Goal: Task Accomplishment & Management: Complete application form

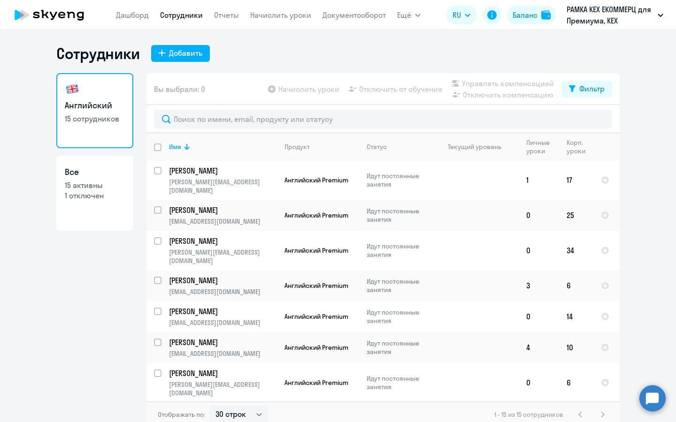
select select "30"
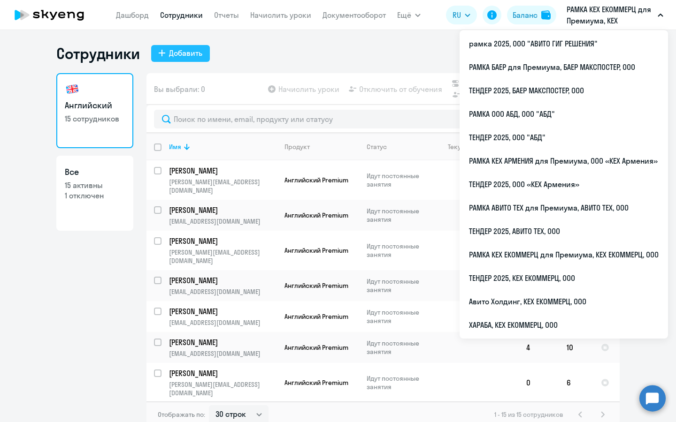
click at [159, 45] on button "Добавить" at bounding box center [180, 53] width 59 height 17
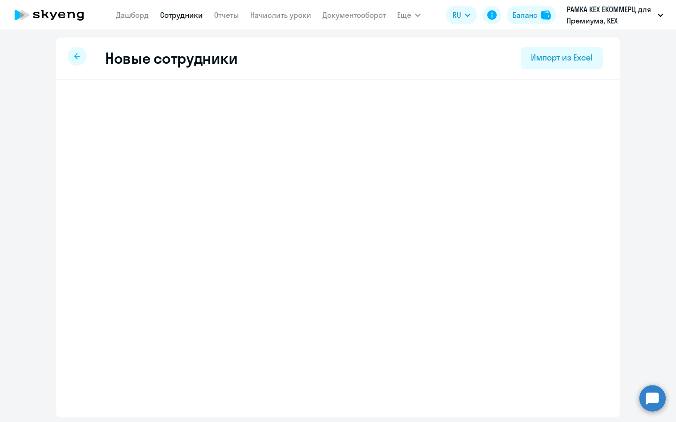
select select "english_adult_not_native_speaker_premium"
select select "3"
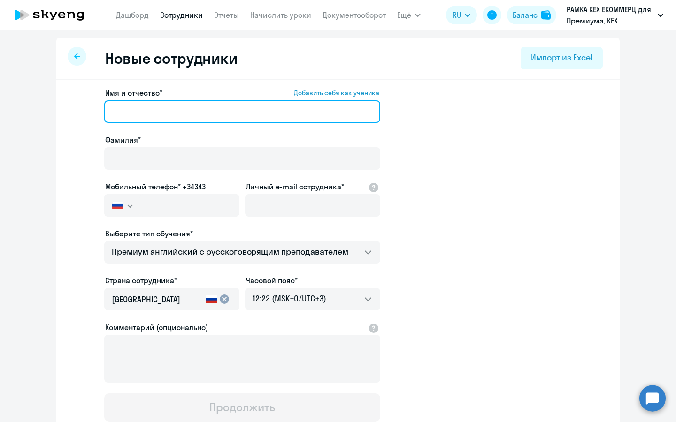
click at [220, 107] on input "Имя и отчество* Добавить себя как ученика" at bounding box center [242, 111] width 276 height 23
paste input "Моклый [PERSON_NAME]"
drag, startPoint x: 162, startPoint y: 109, endPoint x: 101, endPoint y: 112, distance: 61.5
click at [101, 112] on app-new-student-form "Имя и отчество* Добавить себя как ученика [PERSON_NAME] [PERSON_NAME]* Мобильны…" at bounding box center [337, 254] width 533 height 334
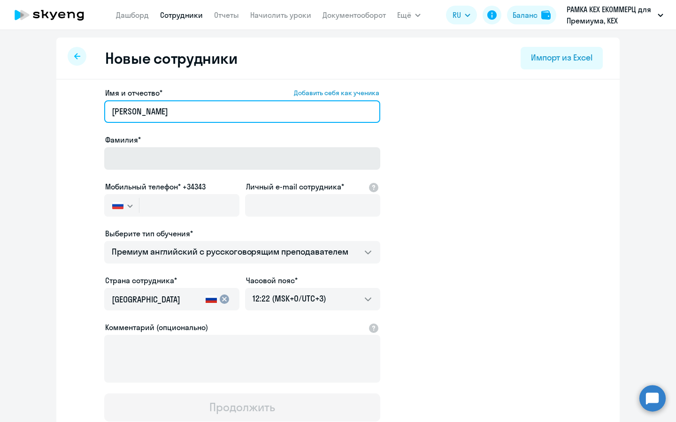
type input "[PERSON_NAME]"
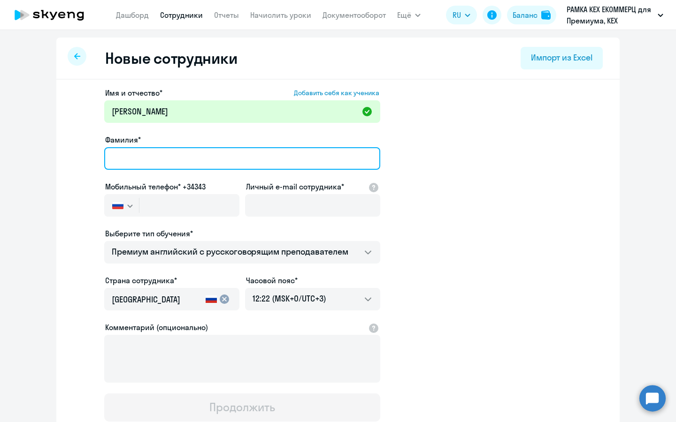
click at [141, 150] on input "Фамилия*" at bounding box center [242, 158] width 276 height 23
type input "Моклый"
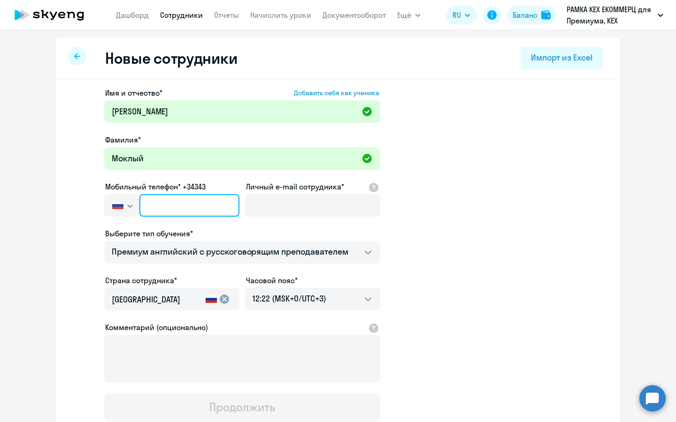
click at [161, 208] on input "text" at bounding box center [189, 205] width 100 height 23
paste input "[PHONE_NUMBER]"
type input "[PHONE_NUMBER]"
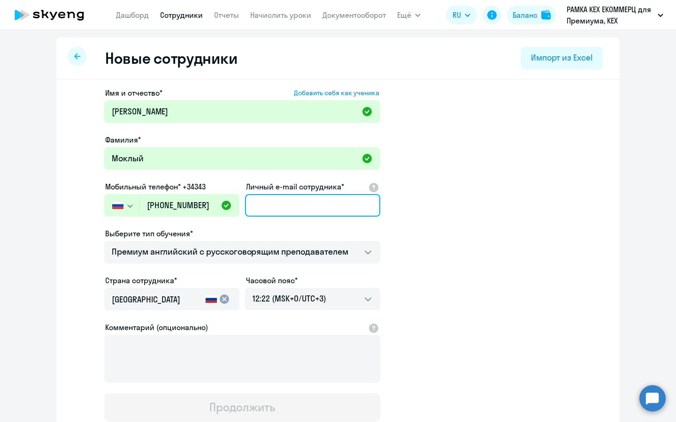
click at [285, 210] on input "Личный e-mail сотрудника*" at bounding box center [312, 205] width 135 height 23
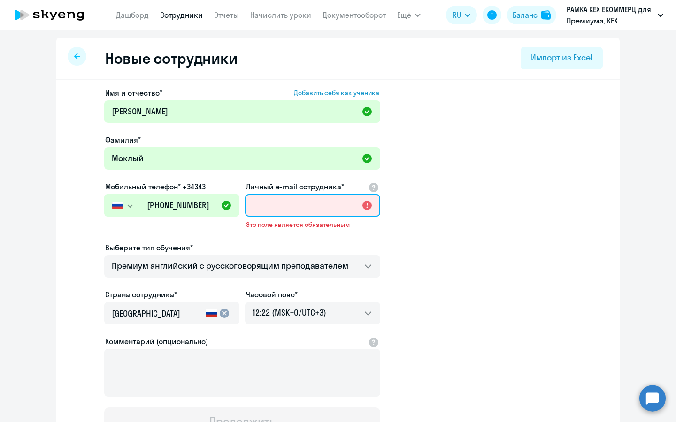
paste input "[EMAIL_ADDRESS][DOMAIN_NAME]"
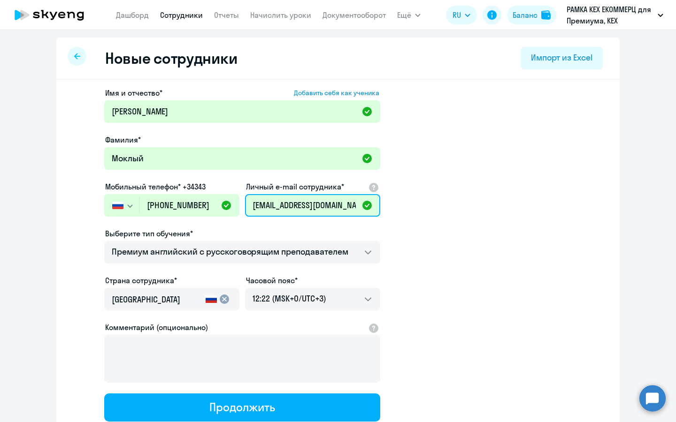
scroll to position [38, 0]
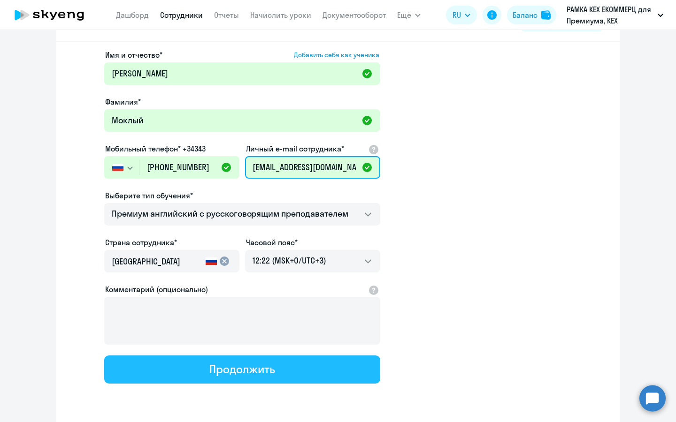
type input "[EMAIL_ADDRESS][DOMAIN_NAME]"
click at [284, 361] on button "Продолжить" at bounding box center [242, 370] width 276 height 28
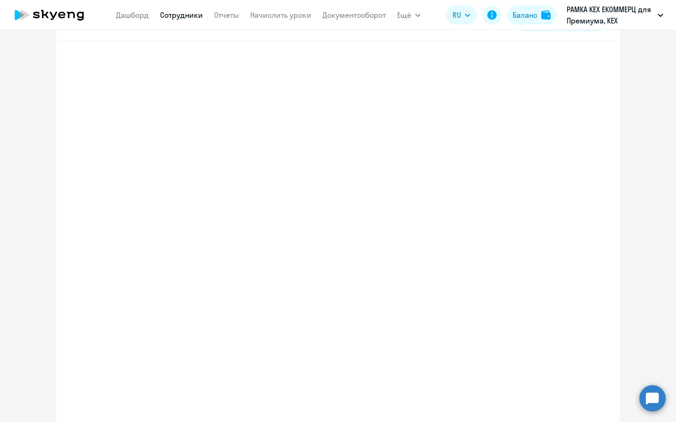
select select "english_adult_not_native_speaker_premium"
select select "3"
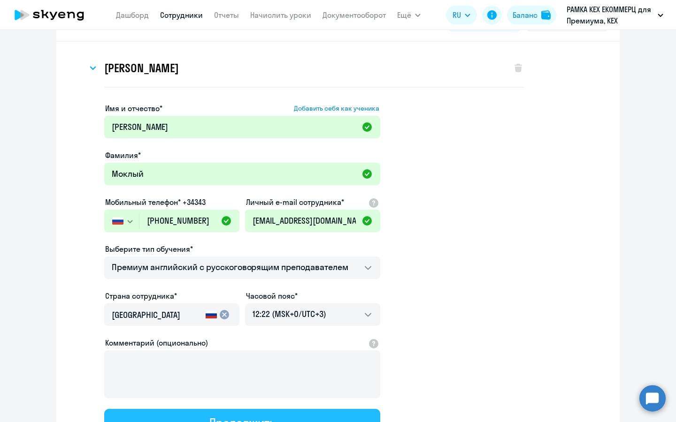
scroll to position [0, 0]
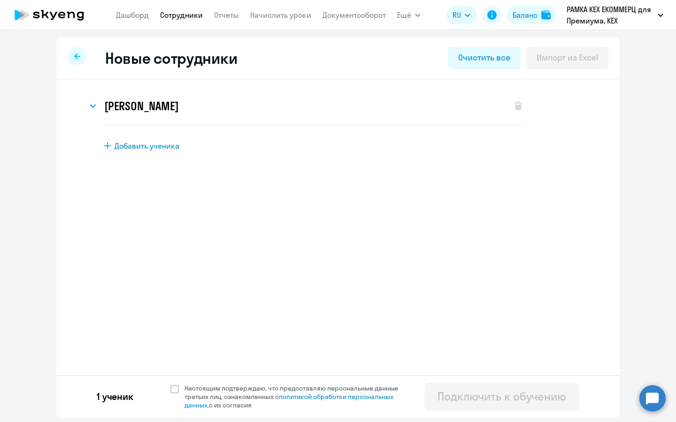
click at [247, 380] on div "1 ученик Настоящим подтверждаю, что предоставляю персональные данные третьих ли…" at bounding box center [337, 396] width 563 height 42
click at [242, 391] on span "Настоящим подтверждаю, что предоставляю персональные данные третьих лиц, ознако…" at bounding box center [296, 396] width 225 height 25
click at [170, 384] on input "Настоящим подтверждаю, что предоставляю персональные данные третьих лиц, ознако…" at bounding box center [170, 384] width 0 height 0
checkbox input "true"
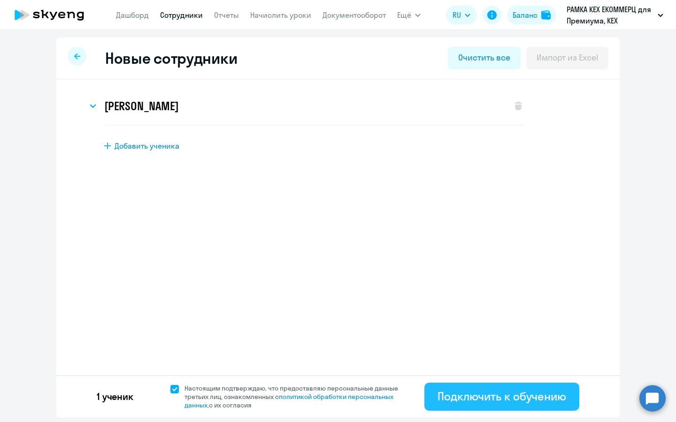
click at [461, 390] on div "Подключить к обучению" at bounding box center [501, 396] width 129 height 15
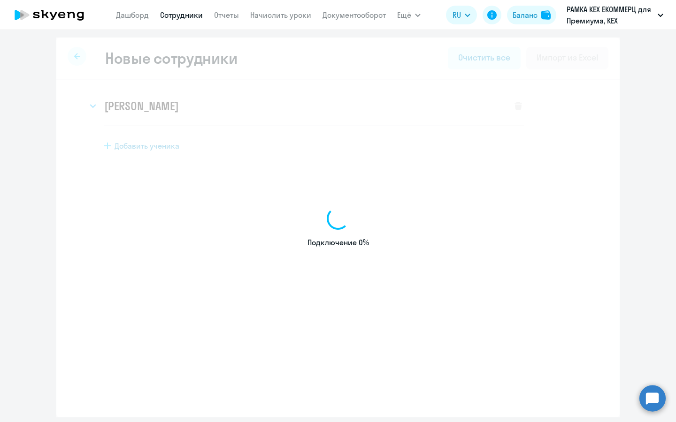
select select "english_adult_not_native_speaker_premium"
select select "3"
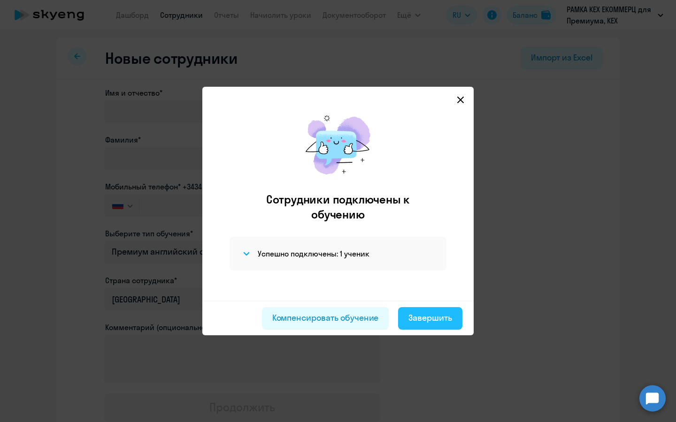
click at [430, 318] on div "Завершить" at bounding box center [430, 318] width 44 height 12
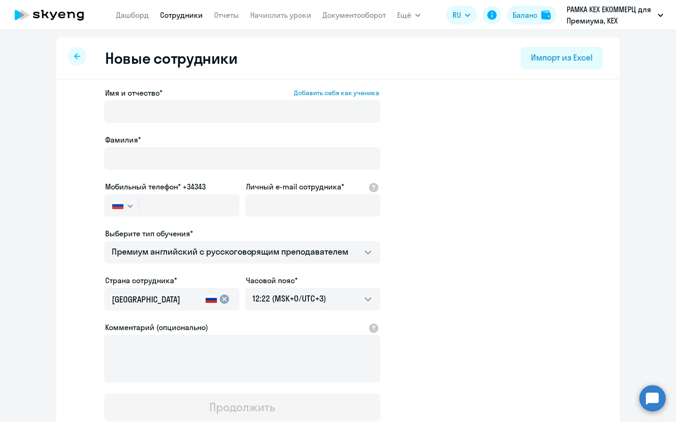
select select "30"
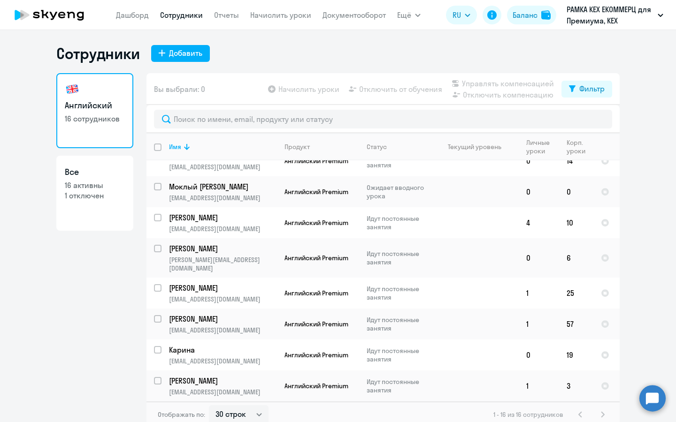
scroll to position [121, 0]
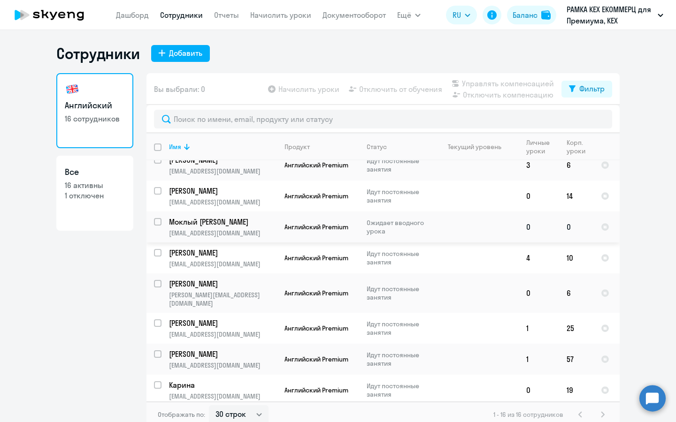
click at [249, 229] on p "[EMAIL_ADDRESS][DOMAIN_NAME]" at bounding box center [222, 233] width 107 height 8
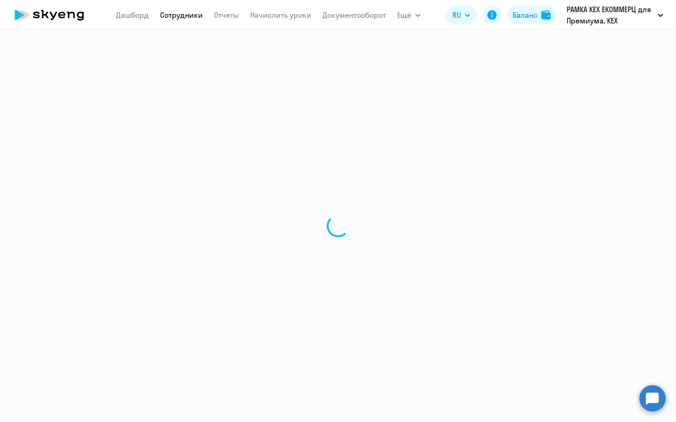
select select "english"
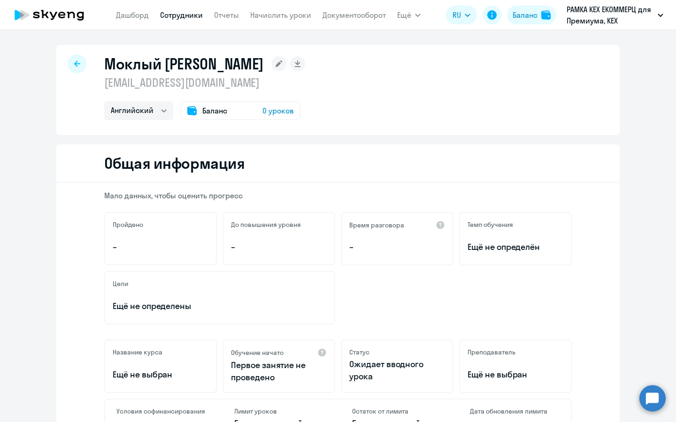
click at [279, 104] on div "Баланс 0 уроков" at bounding box center [241, 110] width 120 height 19
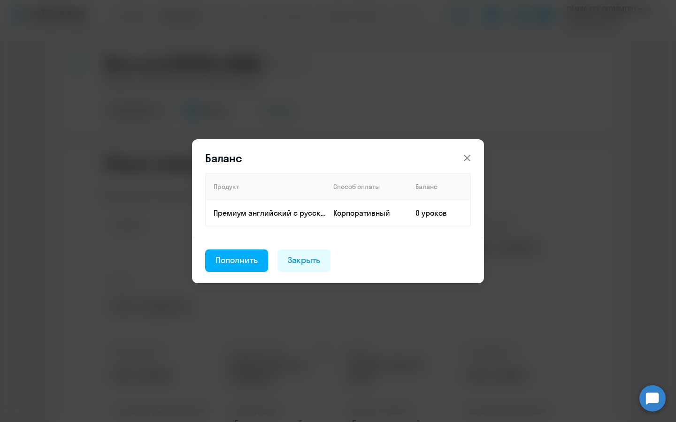
click at [237, 273] on footer "Пополнить Закрыть" at bounding box center [338, 261] width 292 height 46
click at [240, 261] on div "Пополнить" at bounding box center [236, 260] width 42 height 12
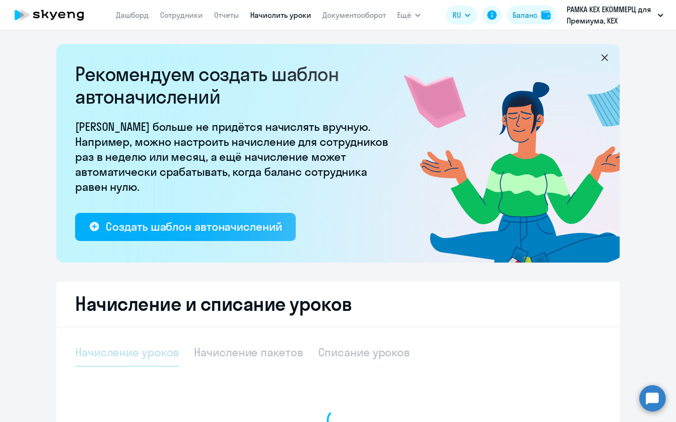
select select "10"
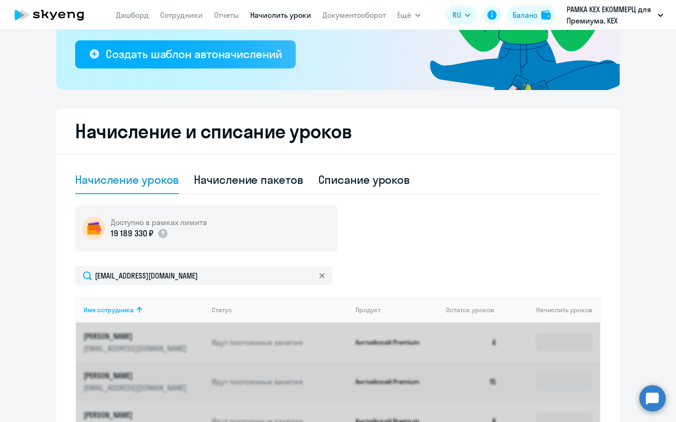
scroll to position [191, 0]
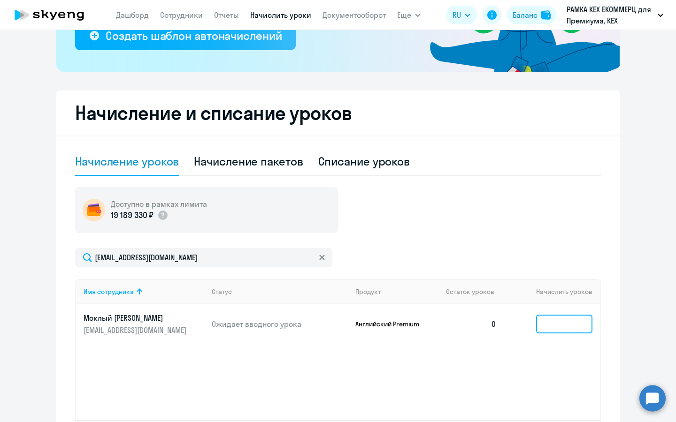
click at [574, 327] on input at bounding box center [564, 324] width 56 height 19
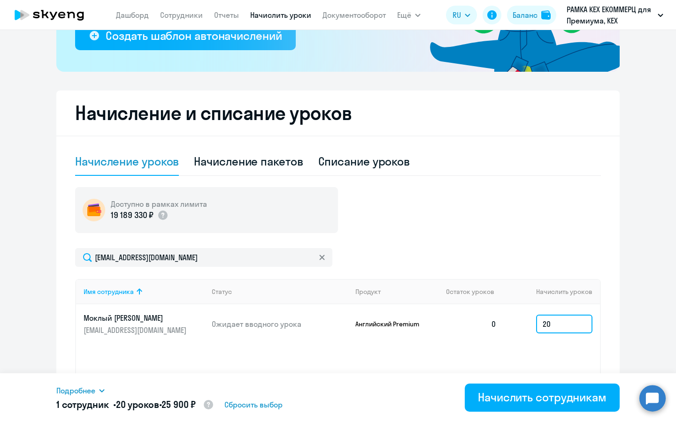
type input "20"
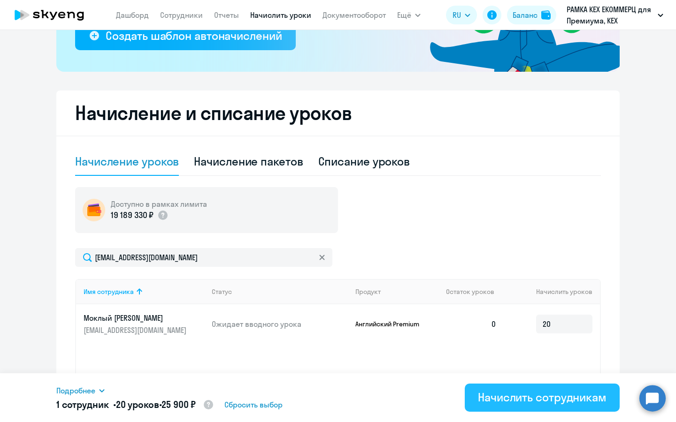
click at [486, 395] on div "Начислить сотрудникам" at bounding box center [542, 397] width 129 height 15
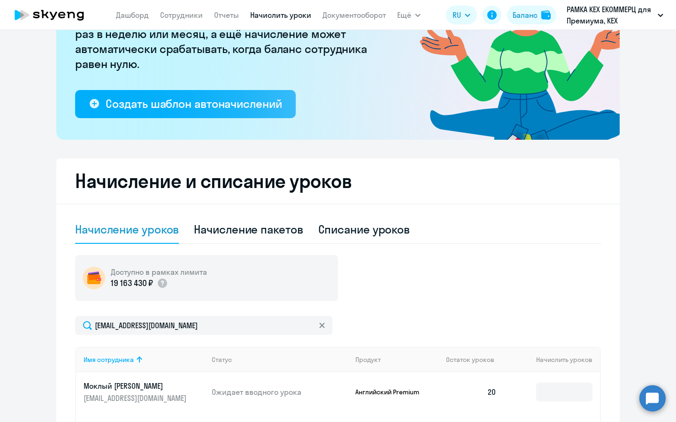
scroll to position [0, 0]
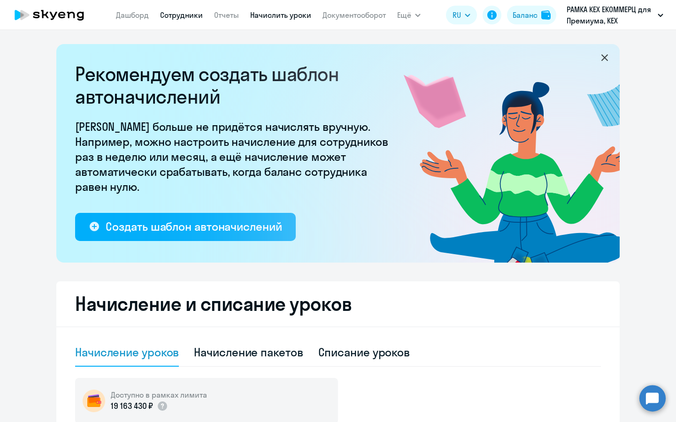
click at [174, 11] on link "Сотрудники" at bounding box center [181, 14] width 43 height 9
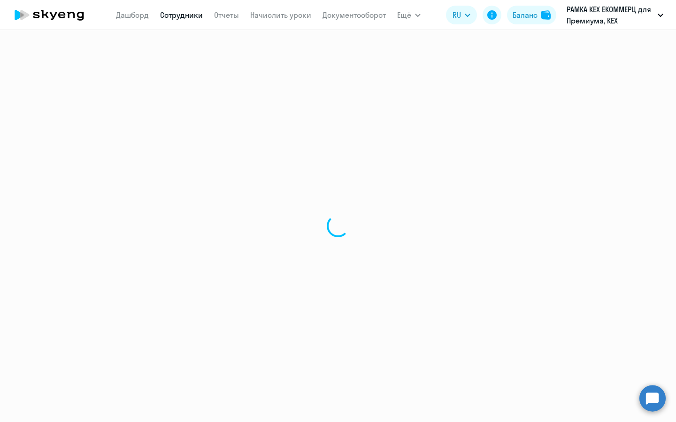
select select "30"
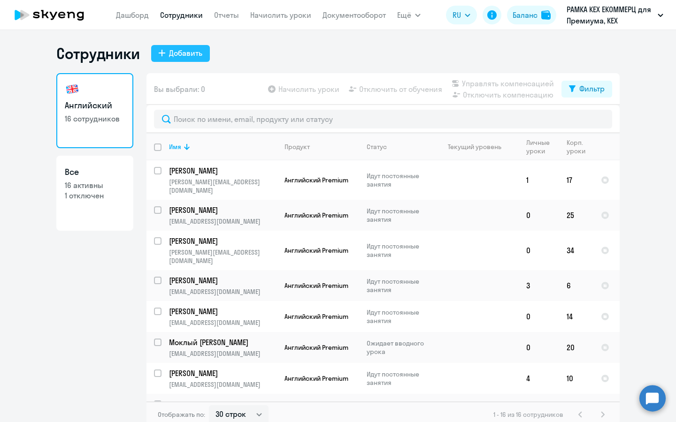
click at [164, 51] on icon at bounding box center [162, 53] width 7 height 7
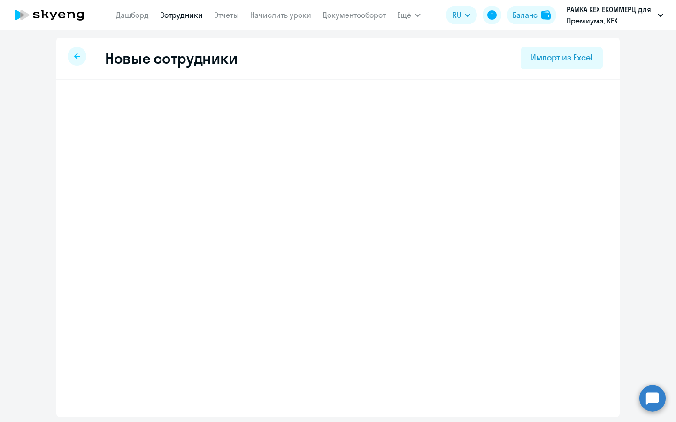
select select "english_adult_not_native_speaker_premium"
select select "3"
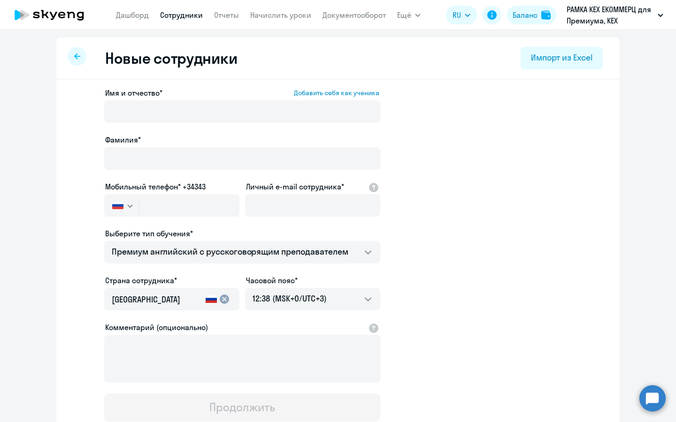
click at [168, 147] on div "Фамилия*" at bounding box center [242, 153] width 276 height 39
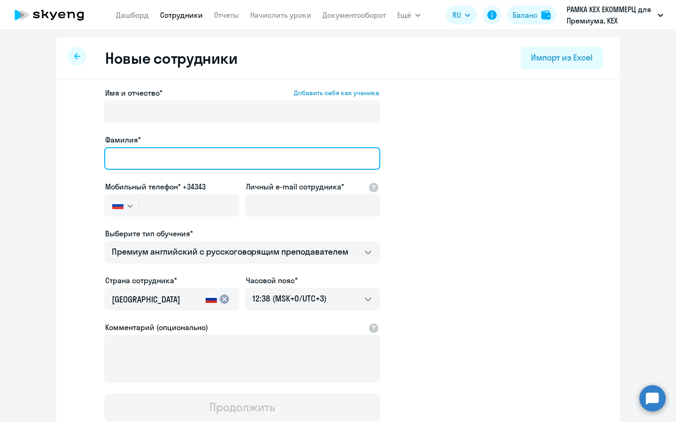
click at [165, 156] on input "Фамилия*" at bounding box center [242, 158] width 276 height 23
type input "[PERSON_NAME]"
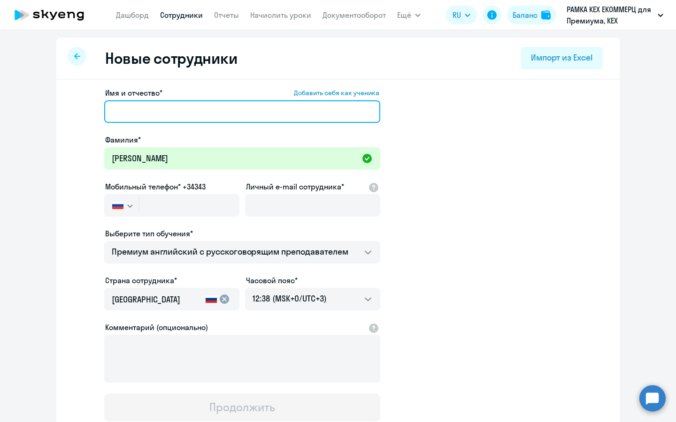
click at [282, 101] on input "Имя и отчество* Добавить себя как ученика" at bounding box center [242, 111] width 276 height 23
paste input "[PERSON_NAME]"
type input "[PERSON_NAME]"
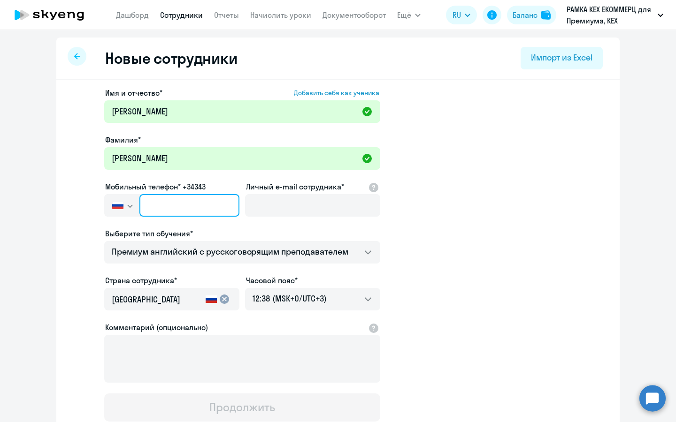
click at [215, 196] on input "text" at bounding box center [189, 205] width 100 height 23
paste input "[PHONE_NUMBER]"
type input "[PHONE_NUMBER]"
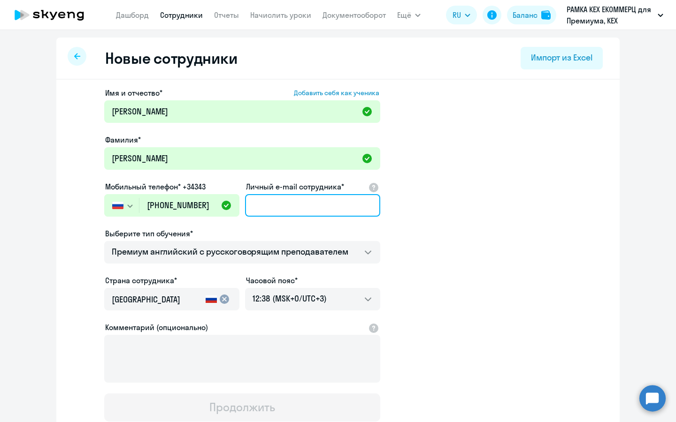
click at [257, 213] on input "Личный e-mail сотрудника*" at bounding box center [312, 205] width 135 height 23
paste input "[PERSON_NAME][EMAIL_ADDRESS][DOMAIN_NAME]"
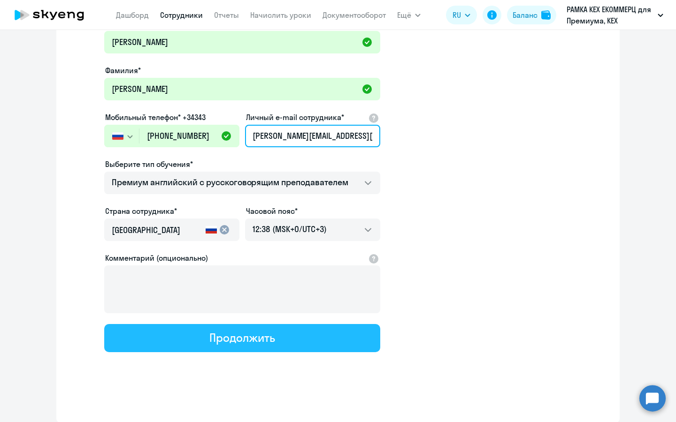
type input "[PERSON_NAME][EMAIL_ADDRESS][DOMAIN_NAME]"
click at [241, 337] on div "Продолжить" at bounding box center [241, 337] width 65 height 15
select select "english_adult_not_native_speaker_premium"
select select "3"
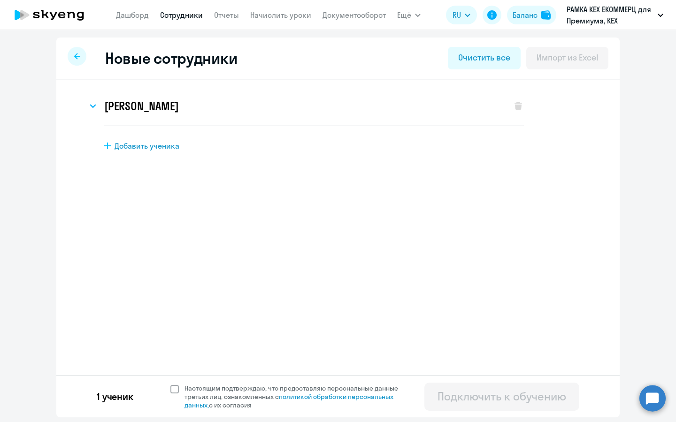
click at [212, 389] on span "Настоящим подтверждаю, что предоставляю персональные данные третьих лиц, ознако…" at bounding box center [296, 396] width 225 height 25
click at [170, 384] on input "Настоящим подтверждаю, что предоставляю персональные данные третьих лиц, ознако…" at bounding box center [170, 384] width 0 height 0
checkbox input "true"
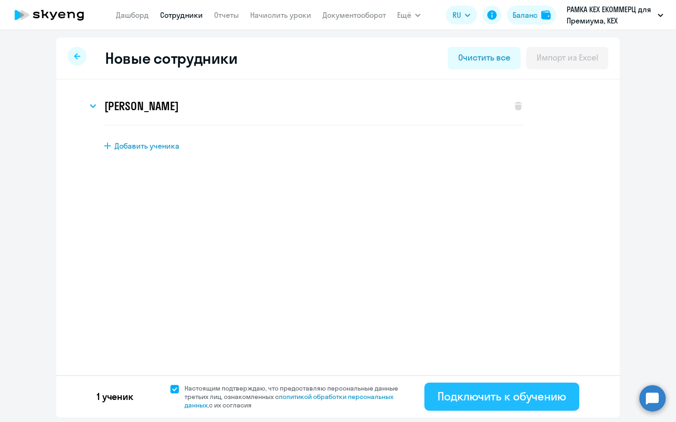
click at [454, 403] on div "Подключить к обучению" at bounding box center [501, 396] width 129 height 15
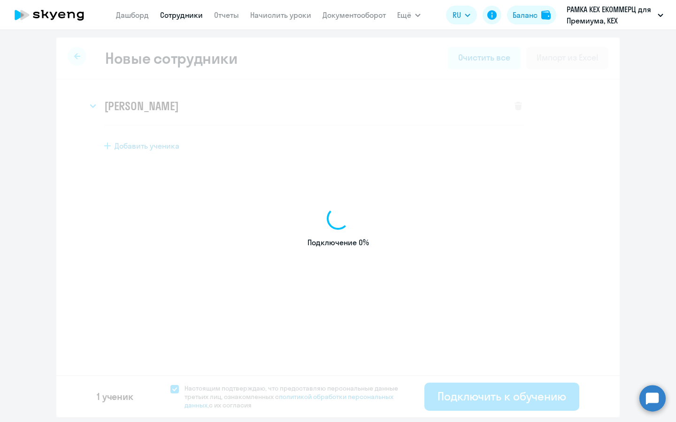
select select "english_adult_not_native_speaker_premium"
select select "3"
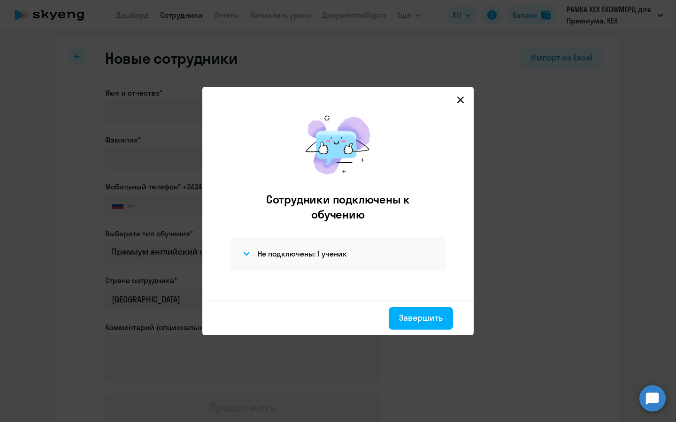
click at [380, 245] on div "Не подключены: 1 ученик" at bounding box center [337, 254] width 217 height 34
click at [324, 250] on h4 "Не подключены: 1 ученик" at bounding box center [302, 254] width 89 height 10
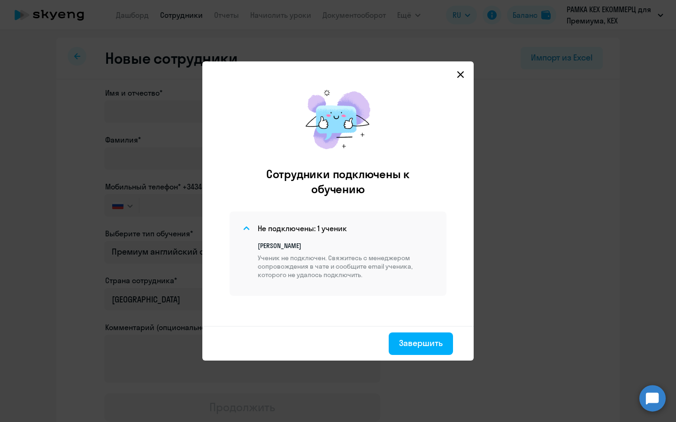
click at [497, 273] on div at bounding box center [338, 211] width 676 height 422
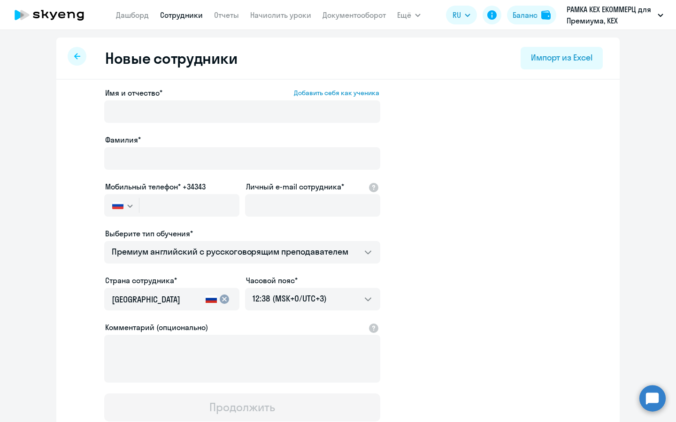
select select "30"
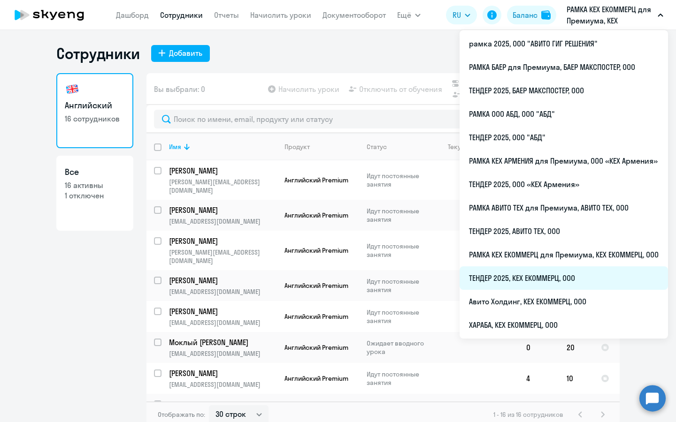
click at [554, 281] on li "ТЕНДЕР 2025, КЕХ ЕКОММЕРЦ, ООО" at bounding box center [563, 277] width 208 height 23
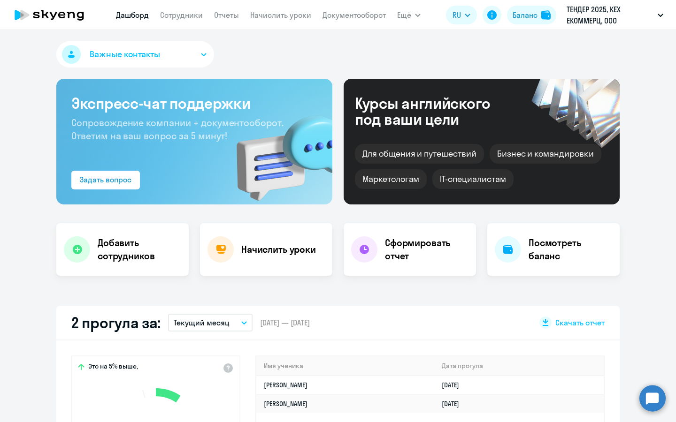
select select "30"
click at [130, 246] on h4 "Добавить сотрудников" at bounding box center [140, 249] width 84 height 26
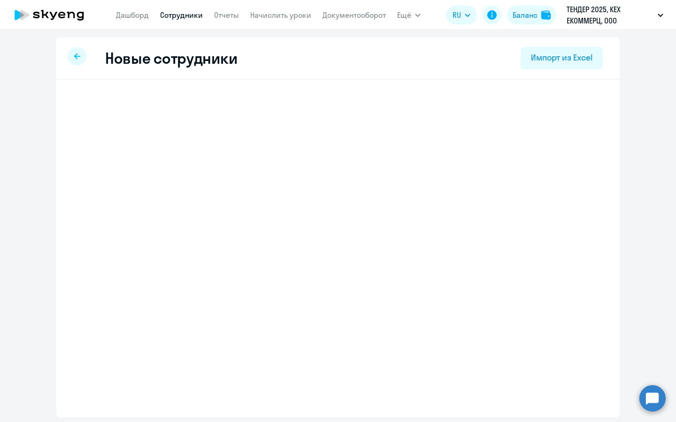
select select "english_adult_not_native_speaker"
select select "3"
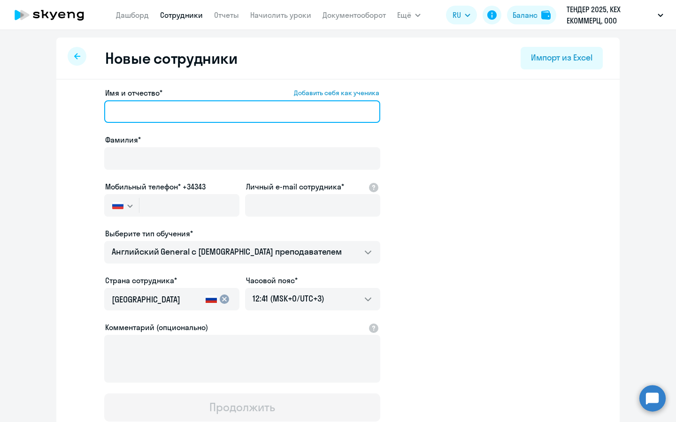
click at [182, 110] on input "Имя и отчество* Добавить себя как ученика" at bounding box center [242, 111] width 276 height 23
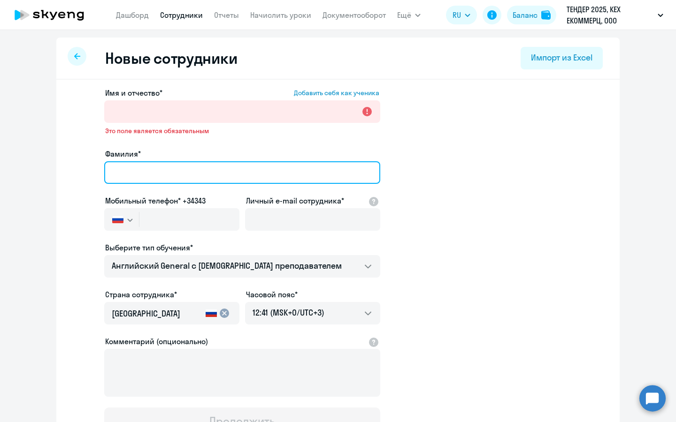
click at [261, 172] on input "Фамилия*" at bounding box center [242, 172] width 276 height 23
type input "[PERSON_NAME]"
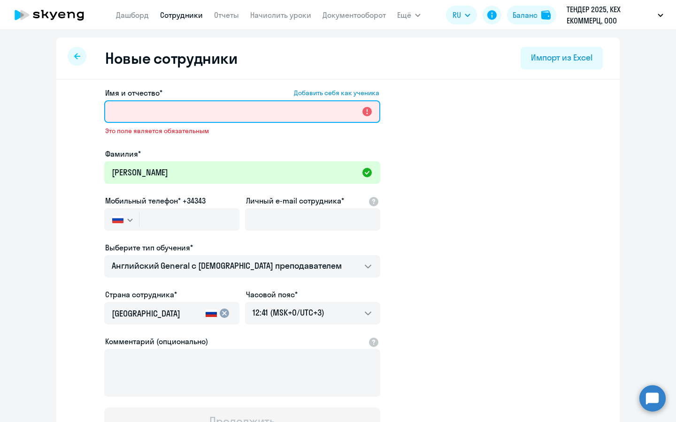
click at [277, 119] on input "Имя и отчество* Добавить себя как ученика" at bounding box center [242, 111] width 276 height 23
paste input "[PERSON_NAME]"
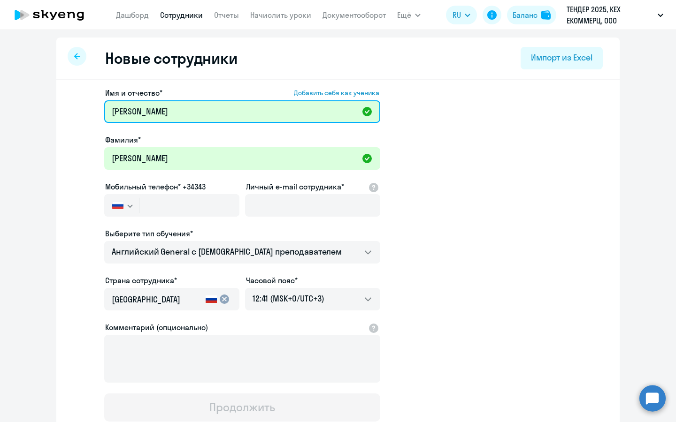
type input "[PERSON_NAME]"
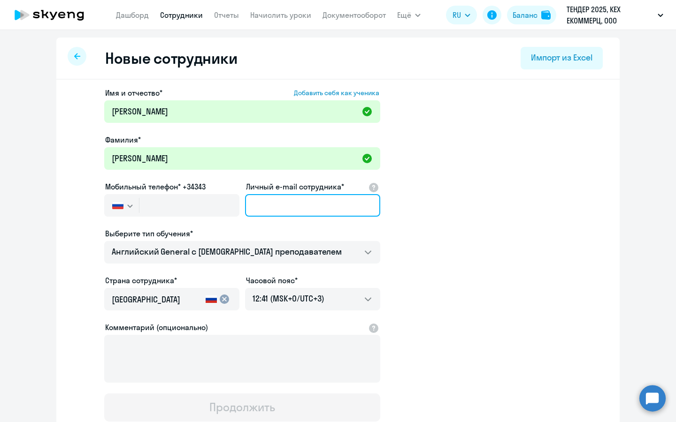
click at [267, 202] on input "Личный e-mail сотрудника*" at bounding box center [312, 205] width 135 height 23
paste input "79963483798"
type input "79963483798"
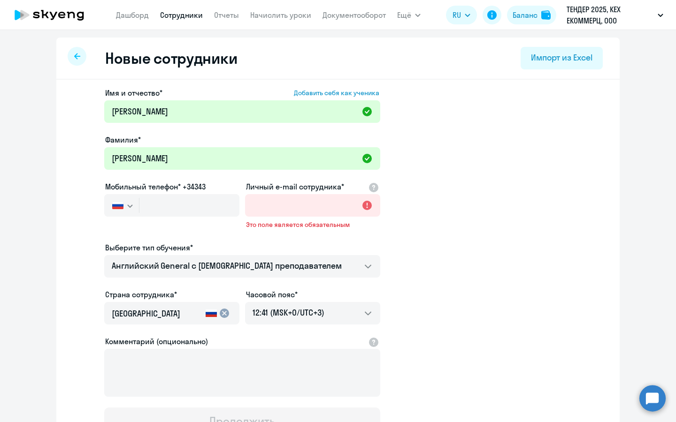
click at [170, 222] on ds-form-field "Мобильный телефон* +34343 [GEOGRAPHIC_DATA] +7 [GEOGRAPHIC_DATA] +7 [GEOGRAPHIC…" at bounding box center [171, 204] width 135 height 47
click at [175, 201] on input "text" at bounding box center [189, 205] width 100 height 23
paste input "[PHONE_NUMBER]"
type input "[PHONE_NUMBER]"
click at [304, 225] on span "Это поле является обязательным" at bounding box center [312, 224] width 133 height 8
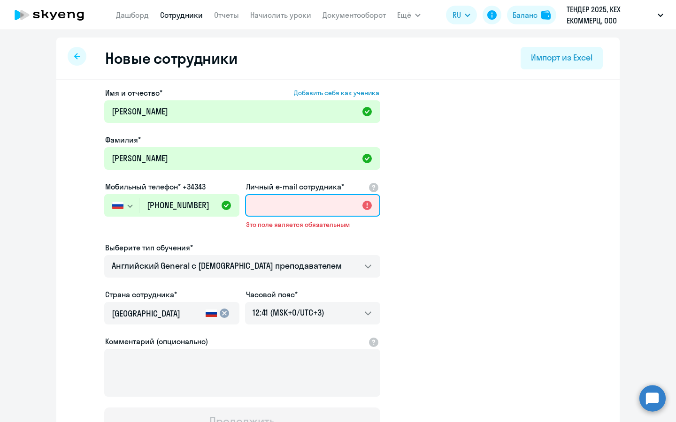
click at [313, 197] on input "Личный e-mail сотрудника*" at bounding box center [312, 205] width 135 height 23
paste input "[EMAIL_ADDRESS][DOMAIN_NAME]"
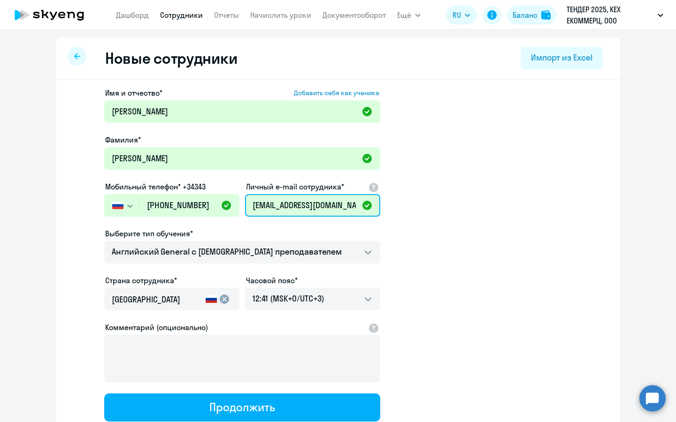
scroll to position [69, 0]
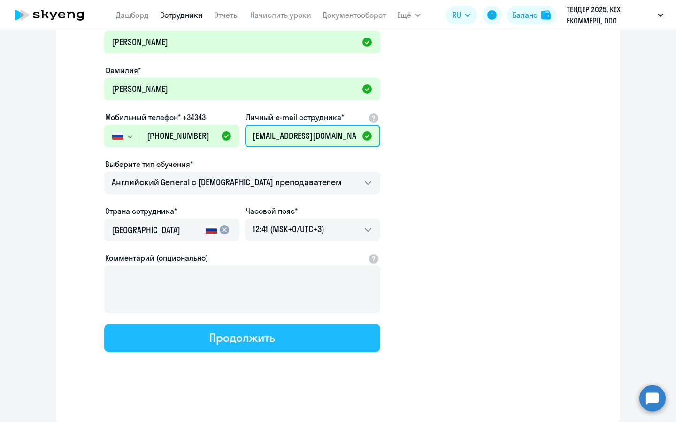
type input "[EMAIL_ADDRESS][DOMAIN_NAME]"
click at [282, 342] on button "Продолжить" at bounding box center [242, 338] width 276 height 28
select select "english_adult_not_native_speaker"
select select "3"
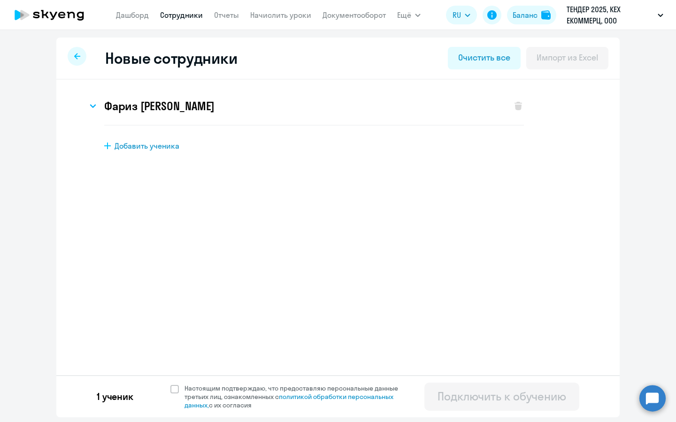
scroll to position [0, 0]
click at [223, 387] on span "Настоящим подтверждаю, что предоставляю персональные данные третьих лиц, ознако…" at bounding box center [296, 396] width 225 height 25
click at [170, 384] on input "Настоящим подтверждаю, что предоставляю персональные данные третьих лиц, ознако…" at bounding box center [170, 384] width 0 height 0
checkbox input "true"
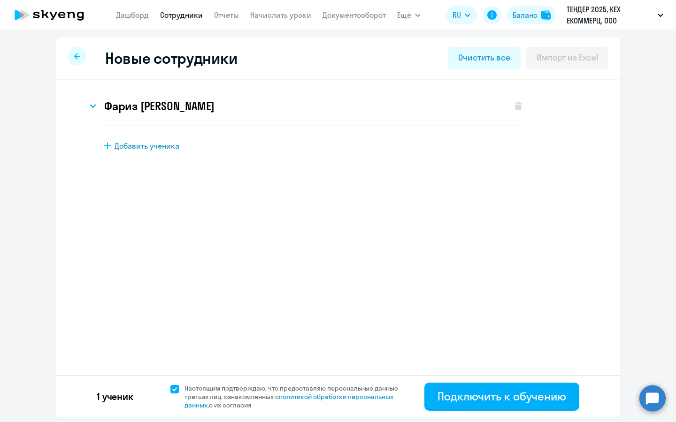
click at [485, 415] on div "1 ученик Настоящим подтверждаю, что предоставляю персональные данные третьих ли…" at bounding box center [337, 396] width 563 height 42
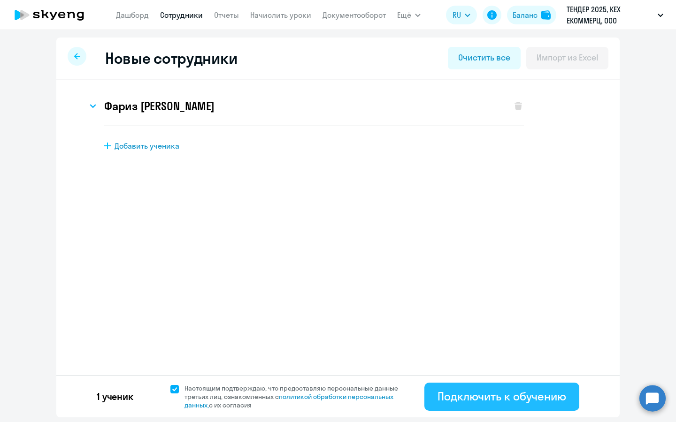
click at [494, 408] on button "Подключить к обучению" at bounding box center [501, 397] width 155 height 28
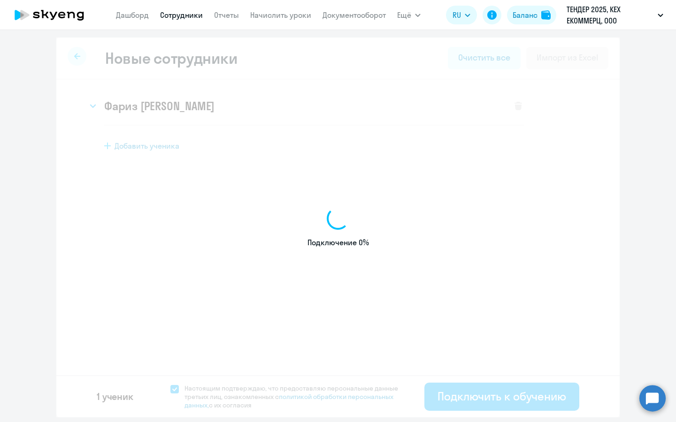
select select "english_adult_not_native_speaker"
select select "3"
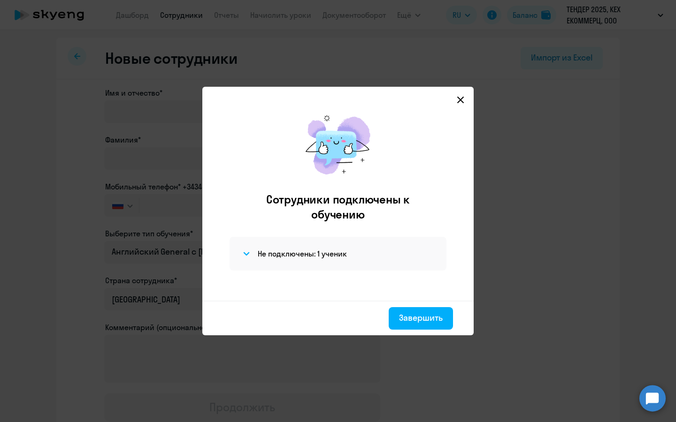
click at [463, 98] on icon at bounding box center [460, 100] width 8 height 8
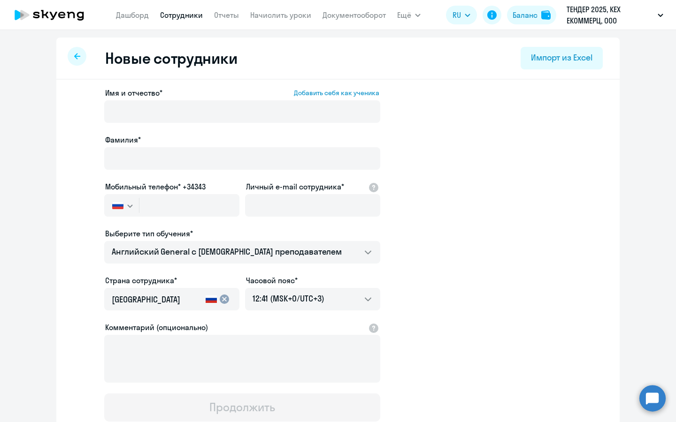
select select "30"
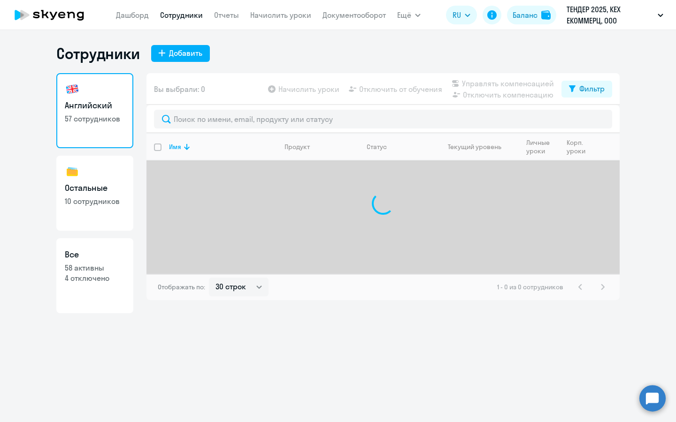
select select "30"
